Goal: Check status: Check status

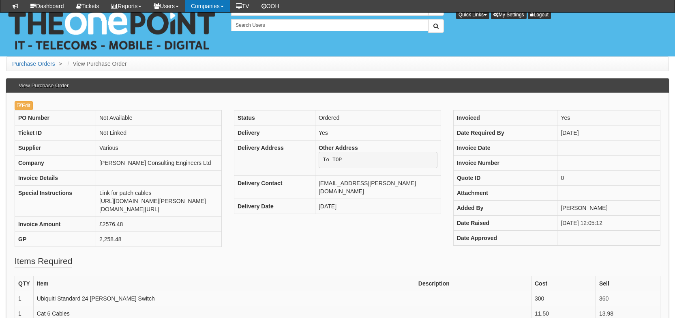
scroll to position [108, 0]
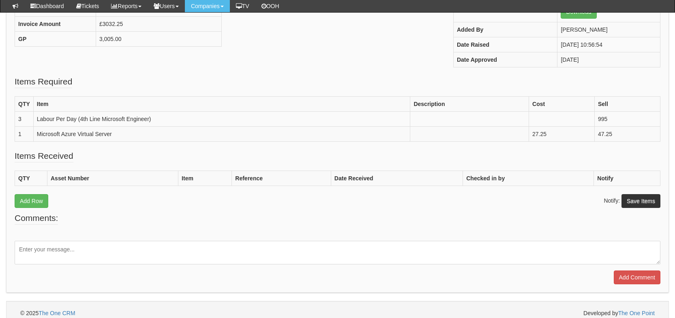
scroll to position [183, 0]
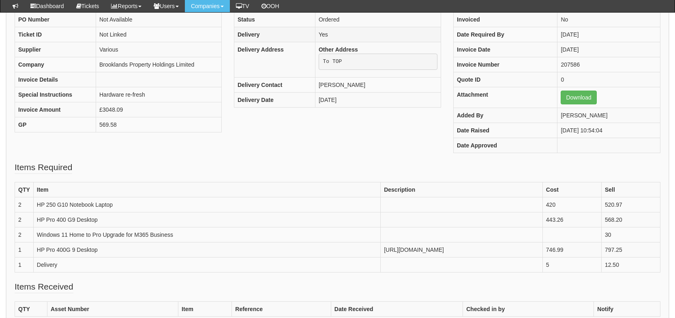
scroll to position [99, 0]
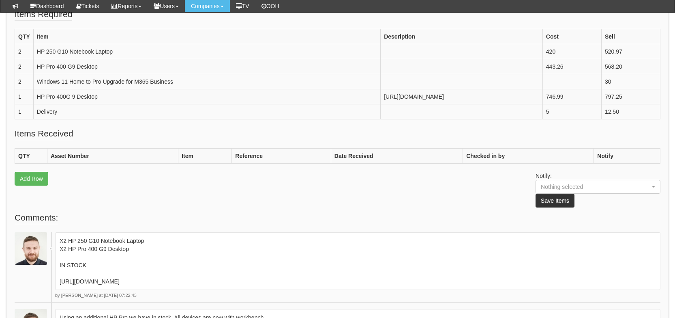
scroll to position [108, 0]
